Goal: Task Accomplishment & Management: Use online tool/utility

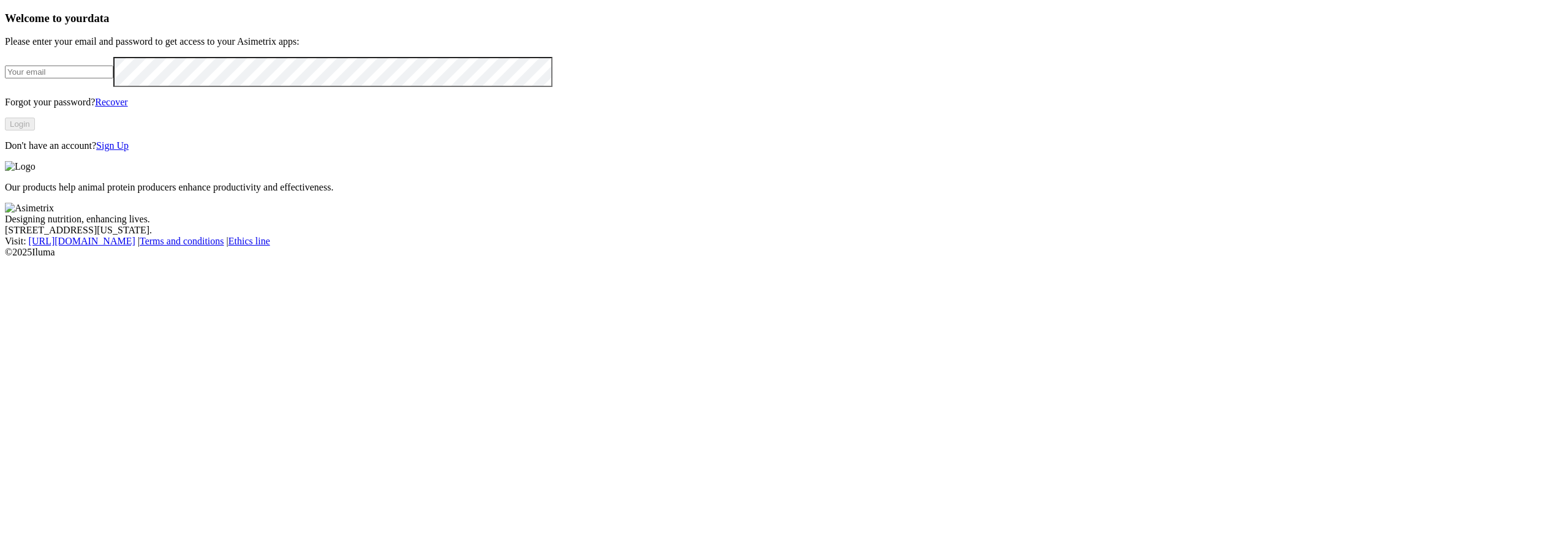
type input "[PERSON_NAME][EMAIL_ADDRESS][PERSON_NAME][DOMAIN_NAME]"
click at [35, 130] on button "Login" at bounding box center [20, 124] width 30 height 12
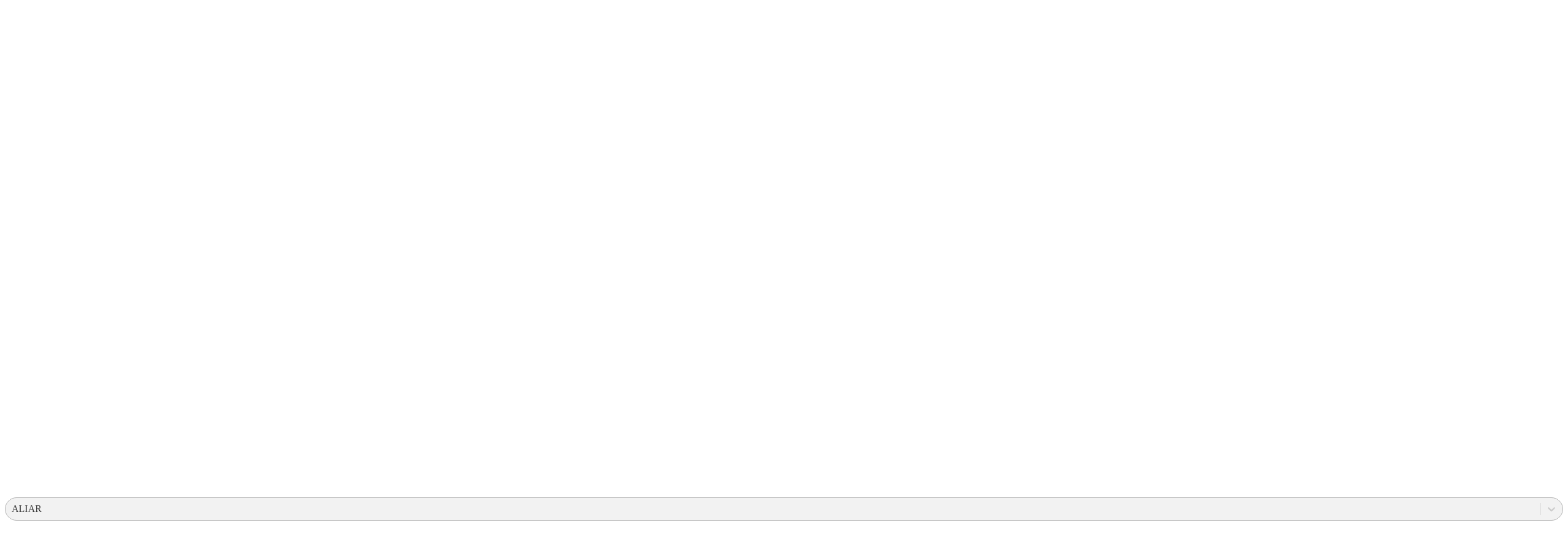
click at [1410, 500] on div "ALIAR" at bounding box center [772, 509] width 1534 height 18
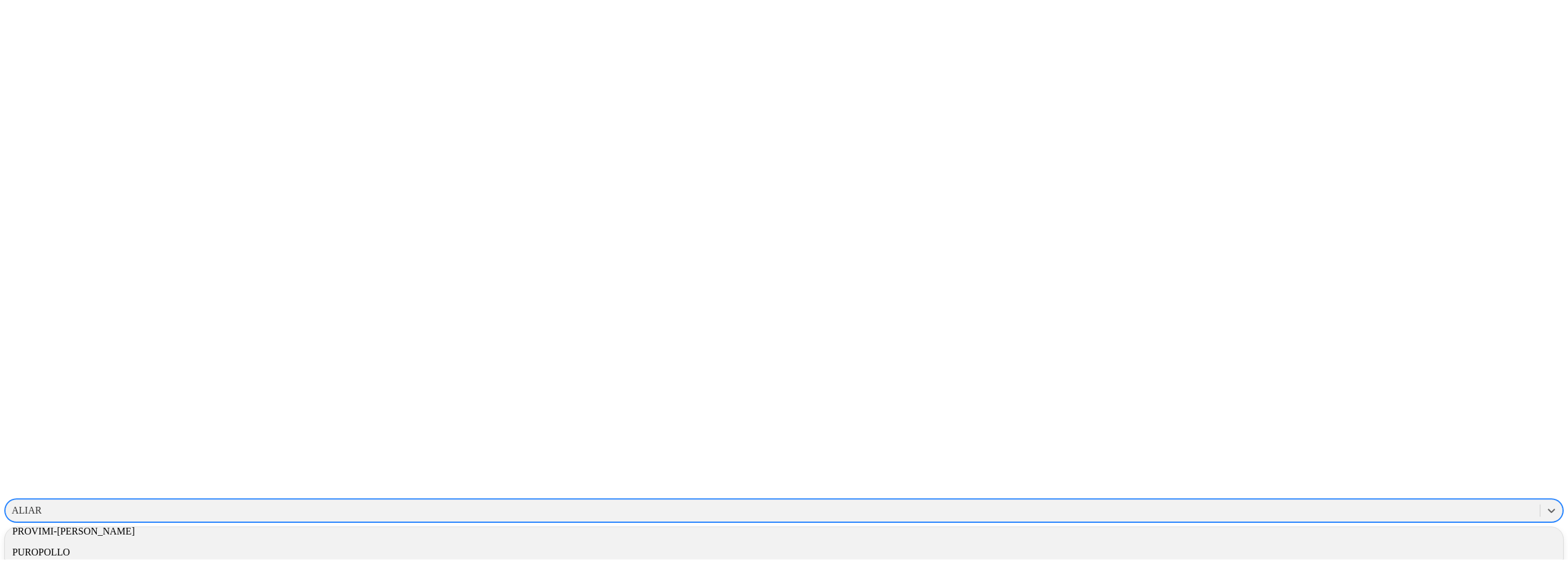
scroll to position [1126, 0]
click at [1365, 523] on div "PROVIMI-CARGILL" at bounding box center [789, 533] width 1568 height 21
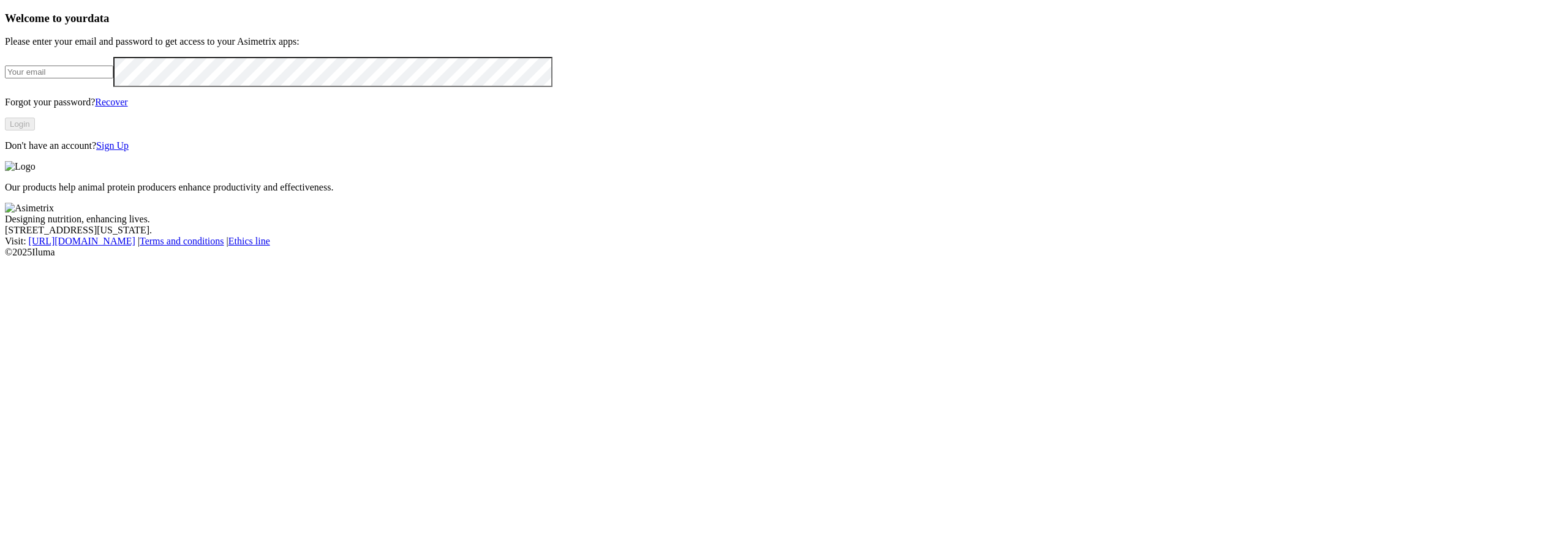
type input "[PERSON_NAME][EMAIL_ADDRESS][PERSON_NAME][DOMAIN_NAME]"
click input "submit" at bounding box center [0, 0] width 0 height 0
click at [92, 150] on div "Welcome to your data Please enter your email and password to get access to your…" at bounding box center [784, 81] width 1558 height 138
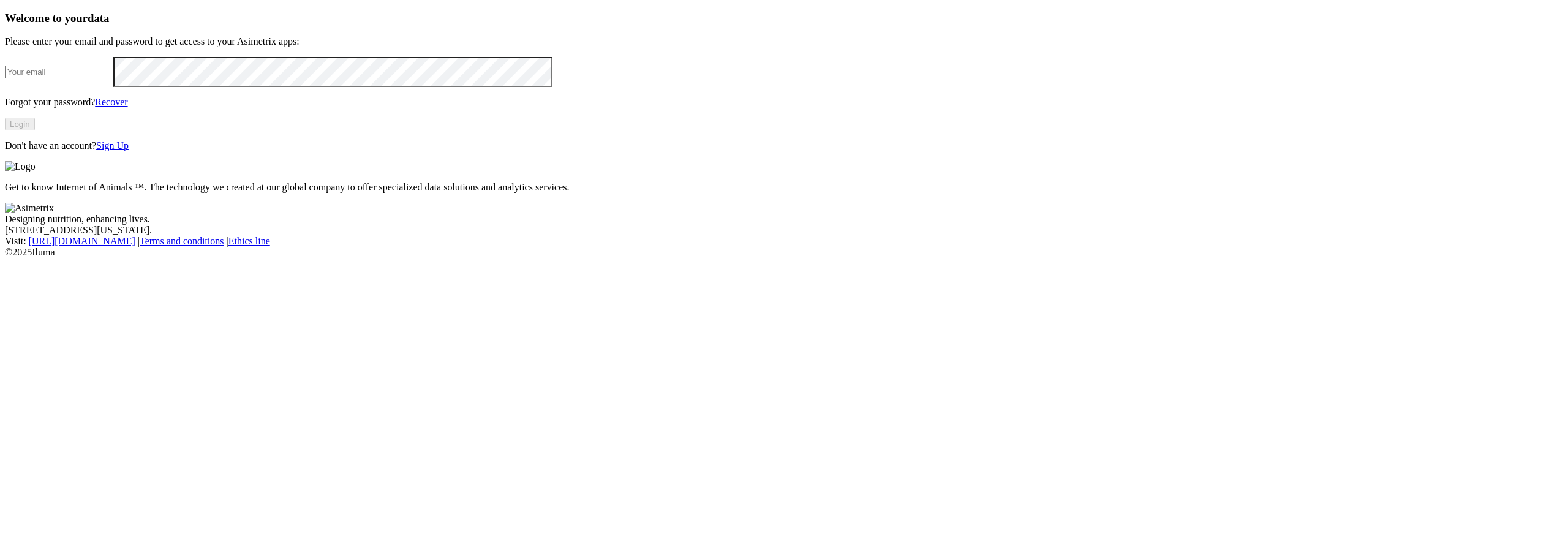
type input "[PERSON_NAME][EMAIL_ADDRESS][PERSON_NAME][DOMAIN_NAME]"
click at [35, 130] on button "Login" at bounding box center [20, 124] width 30 height 12
